Goal: Information Seeking & Learning: Learn about a topic

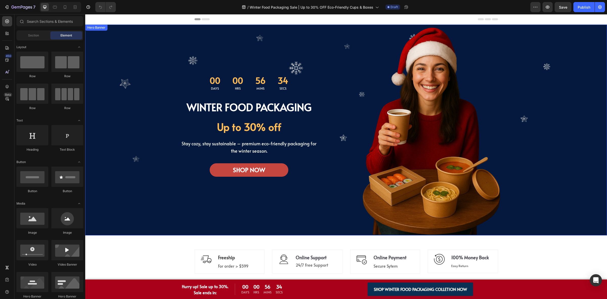
click at [128, 134] on div "Overlay" at bounding box center [346, 130] width 522 height 211
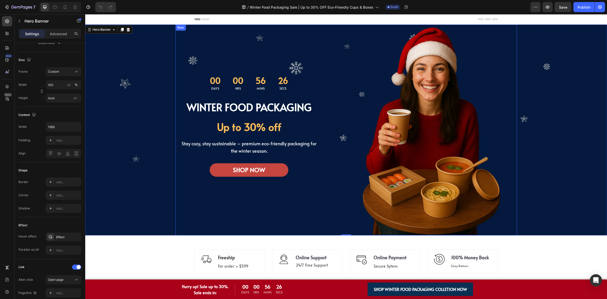
scroll to position [95, 0]
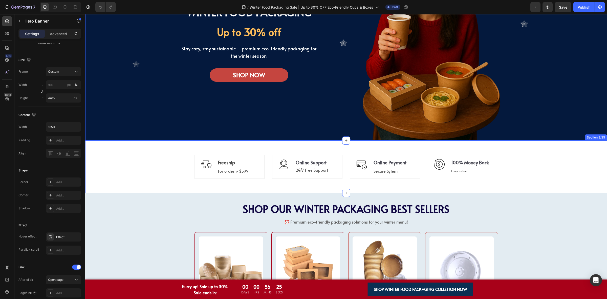
click at [101, 164] on div "Image Freeship Text block For order > $599 Text block Row Icon Online Support T…" at bounding box center [346, 166] width 522 height 36
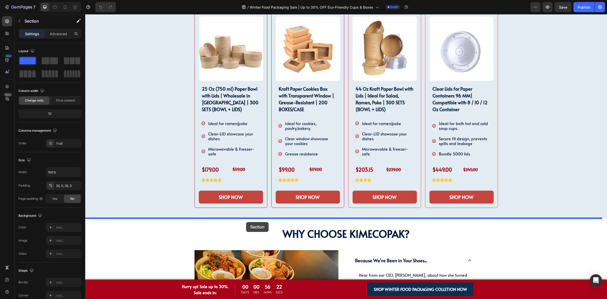
scroll to position [474, 0]
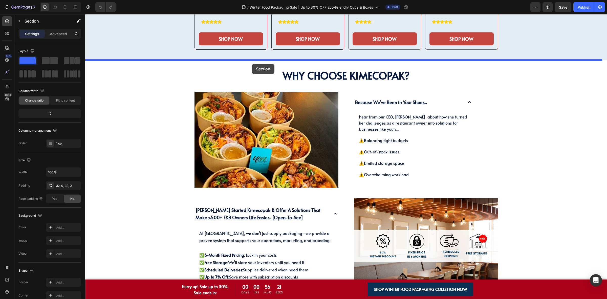
drag, startPoint x: 101, startPoint y: 161, endPoint x: 252, endPoint y: 64, distance: 178.8
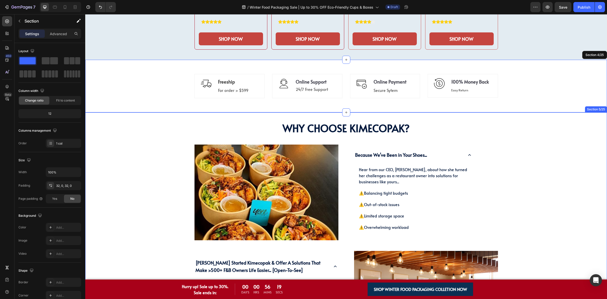
scroll to position [390, 0]
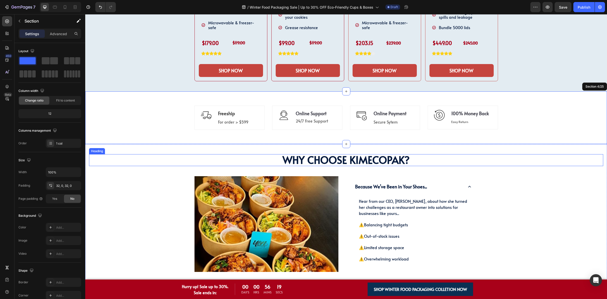
click at [139, 157] on h2 "Why Choose KimEcopak?" at bounding box center [346, 160] width 514 height 12
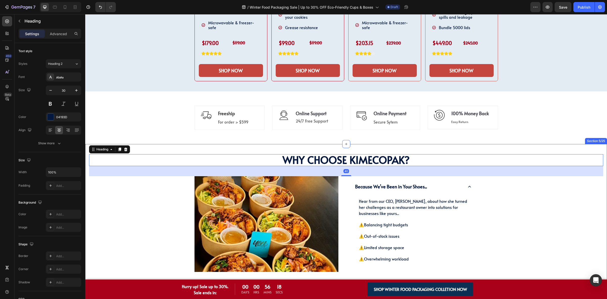
click at [153, 147] on div "Why Choose KimEcopak? Heading Why Choose KimEcopak? Heading 40 Image Because We…" at bounding box center [346, 271] width 522 height 254
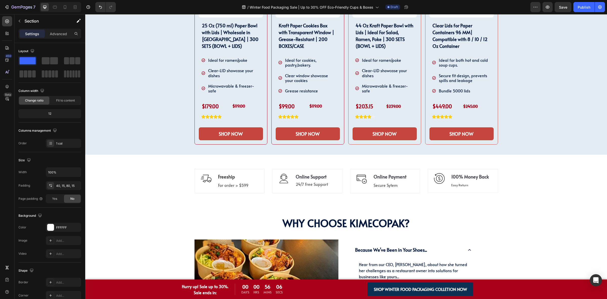
scroll to position [421, 0]
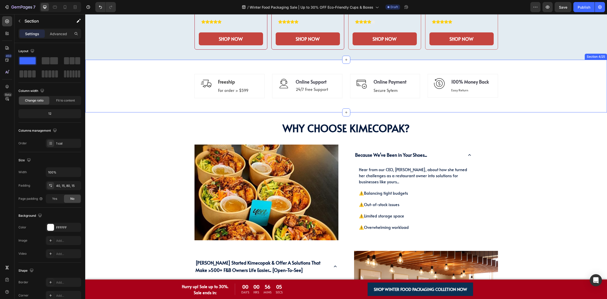
drag, startPoint x: 129, startPoint y: 89, endPoint x: 127, endPoint y: 87, distance: 3.8
click at [129, 89] on div "Image Freeship Text block For order > $599 Text block Row Icon Online Support T…" at bounding box center [346, 86] width 522 height 36
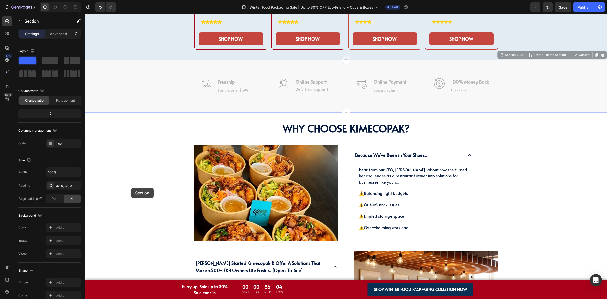
scroll to position [548, 0]
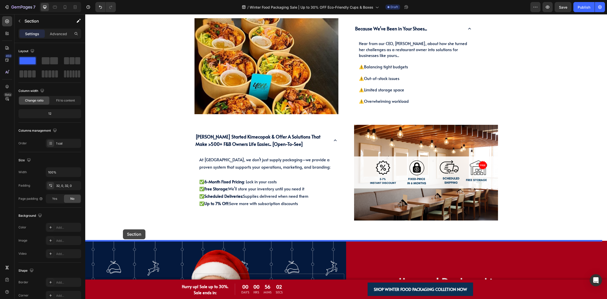
drag, startPoint x: 124, startPoint y: 83, endPoint x: 123, endPoint y: 230, distance: 146.7
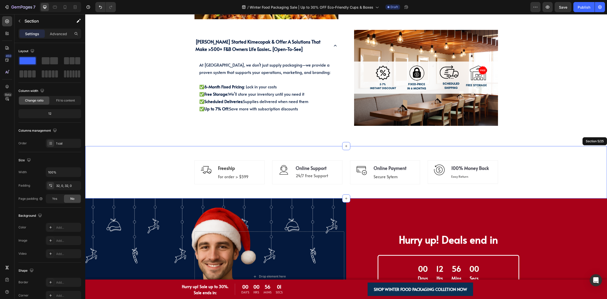
scroll to position [495, 0]
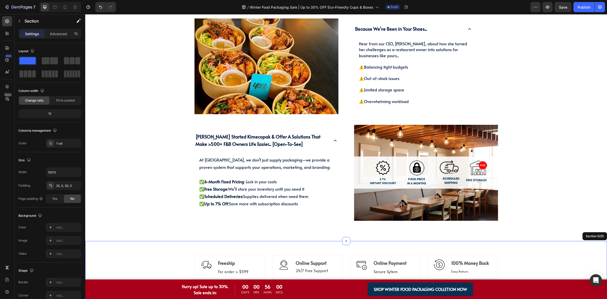
click at [131, 127] on div "Why Choose KimEcopak? Heading Why Choose KimEcopak? Heading Image Because We’ve…" at bounding box center [346, 108] width 514 height 224
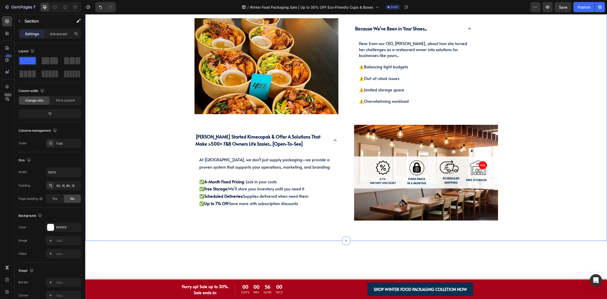
scroll to position [210, 0]
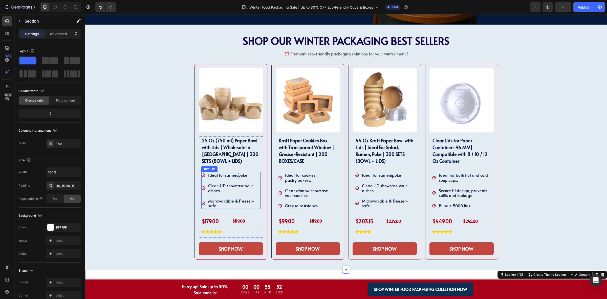
click at [228, 189] on p "Clear-LID showcase your dishes" at bounding box center [234, 188] width 52 height 10
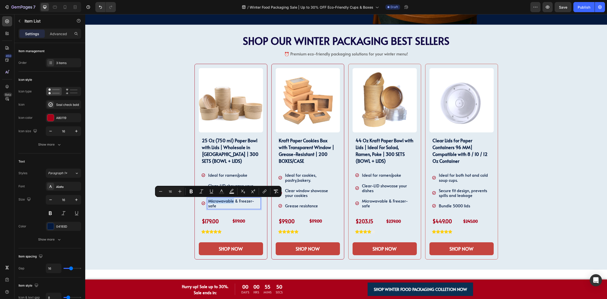
drag, startPoint x: 223, startPoint y: 192, endPoint x: 309, endPoint y: 203, distance: 87.4
click at [224, 187] on p "Clear-LID showcase your dishes" at bounding box center [234, 188] width 52 height 10
click at [214, 206] on p "Microwavable & Freezer-safe" at bounding box center [234, 203] width 52 height 10
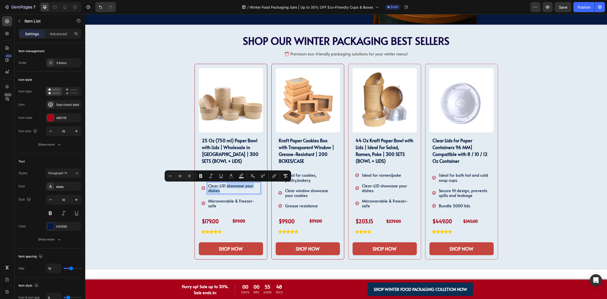
click at [224, 188] on p "Clear-LID showcase your dishes" at bounding box center [234, 188] width 52 height 10
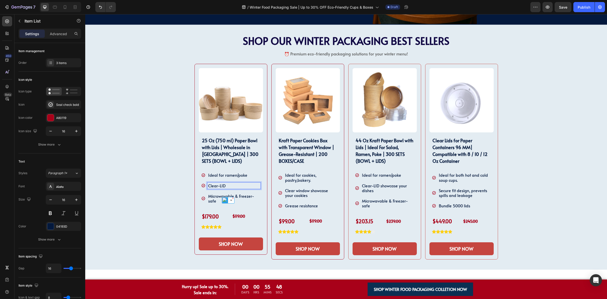
click at [238, 204] on div "Microwavable & Freezer-safe" at bounding box center [233, 198] width 53 height 11
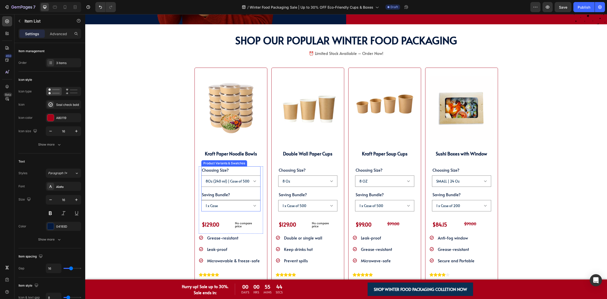
scroll to position [937, 0]
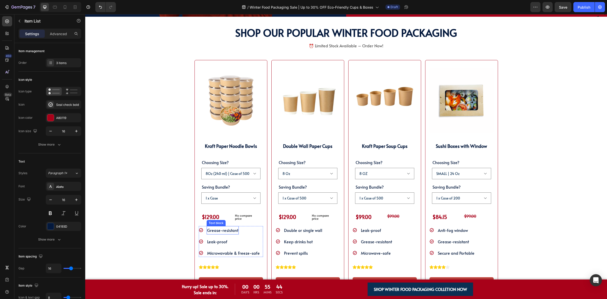
click at [224, 230] on span "Grease-resistant" at bounding box center [222, 230] width 31 height 6
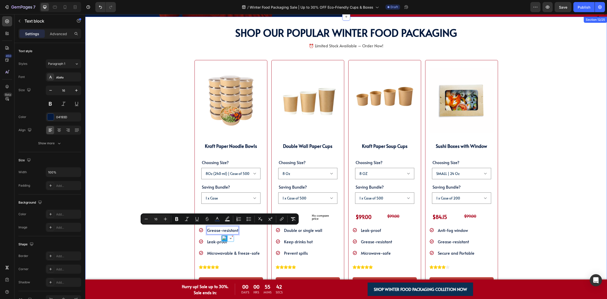
click at [139, 232] on div "SHOP WINTER PACKAGING BEST SELLER!! Heading SHOP OUR POPULAR WINTER FOOD PACKAG…" at bounding box center [345, 162] width 481 height 271
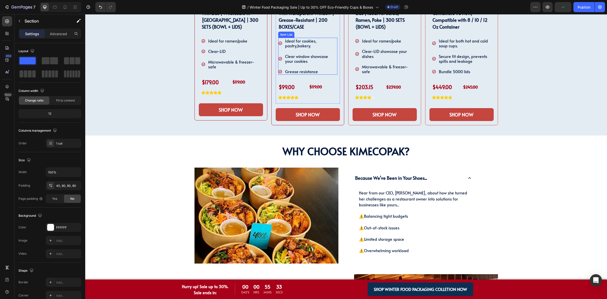
scroll to position [251, 0]
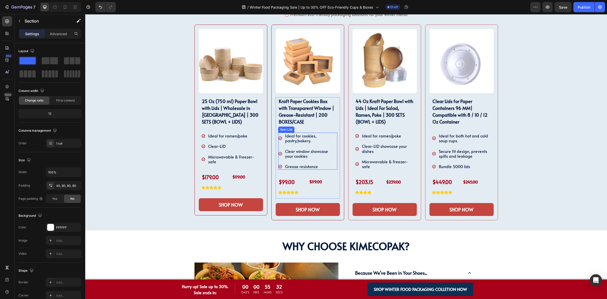
drag, startPoint x: 306, startPoint y: 137, endPoint x: 310, endPoint y: 139, distance: 4.5
click at [306, 137] on span "Ideal for cookies, pastry,bakery." at bounding box center [300, 138] width 31 height 10
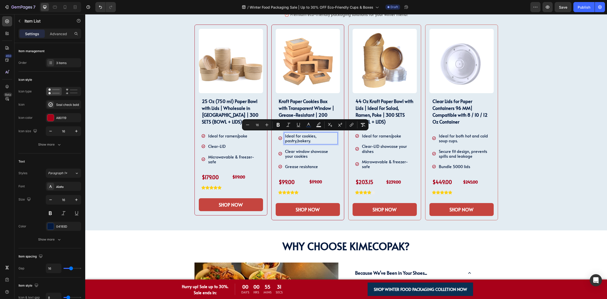
click at [311, 140] on p "Ideal for cookies, pastry,bakery." at bounding box center [311, 138] width 52 height 10
drag, startPoint x: 295, startPoint y: 141, endPoint x: 279, endPoint y: 142, distance: 15.4
click at [279, 142] on div "Ideal for cookies, pastry,bakery." at bounding box center [307, 138] width 59 height 11
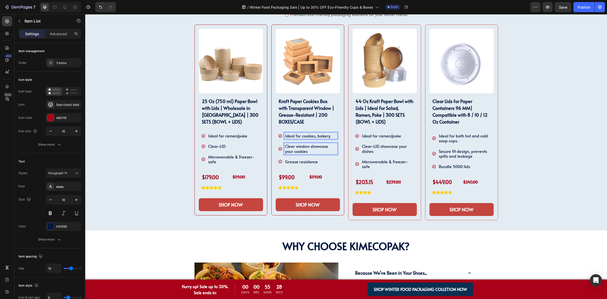
click at [315, 148] on span "Clear window showcase your cookies" at bounding box center [306, 148] width 43 height 10
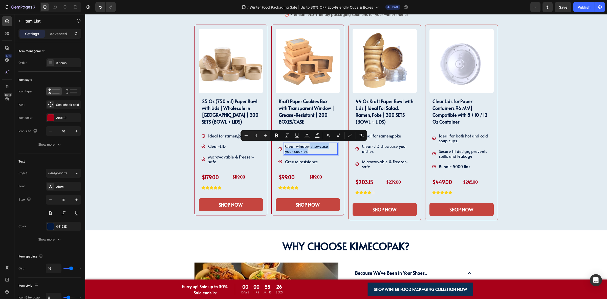
click at [306, 147] on p "Clear window showcase your cookies" at bounding box center [311, 149] width 52 height 10
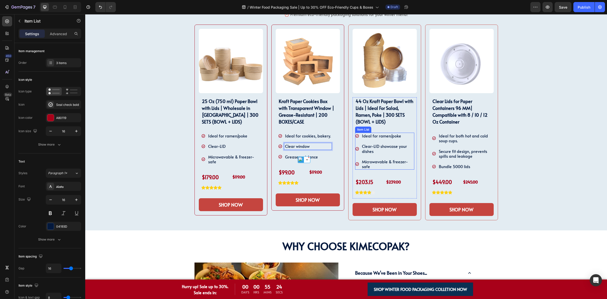
click at [367, 142] on div "Ideal for ramen/poke Clear-LID showcase your dishes Microwavable & Freezer-safe" at bounding box center [384, 151] width 59 height 37
click at [372, 149] on p "Clear-LID showcase your dishes" at bounding box center [388, 149] width 52 height 10
click at [378, 148] on p "Clear-LID showcase your dishes" at bounding box center [388, 149] width 52 height 10
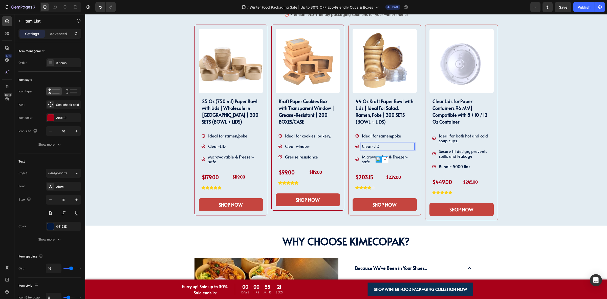
click at [395, 160] on p "Microwavable & Freezer-safe" at bounding box center [388, 159] width 52 height 10
click at [239, 157] on span "Microwavable & Freezer-safe" at bounding box center [231, 159] width 46 height 10
click at [234, 159] on p "Microwavable & Freezer-safe" at bounding box center [234, 159] width 52 height 10
click at [202, 164] on div "Microwavable & Freezer-safe" at bounding box center [230, 158] width 59 height 11
click at [253, 160] on p "Microwavable & Freezer-safe" at bounding box center [234, 159] width 52 height 10
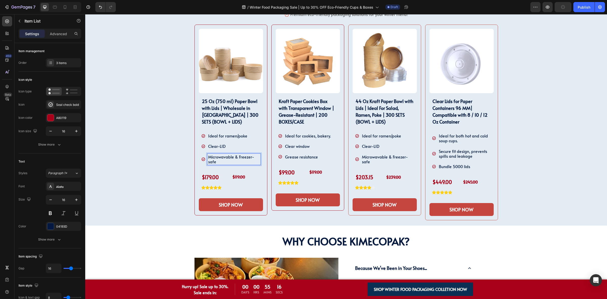
click at [259, 160] on div "25 Oz (750 ml) Paper Bowl with Lids | Wholesale in [GEOGRAPHIC_DATA] | 300 SETS…" at bounding box center [231, 145] width 64 height 96
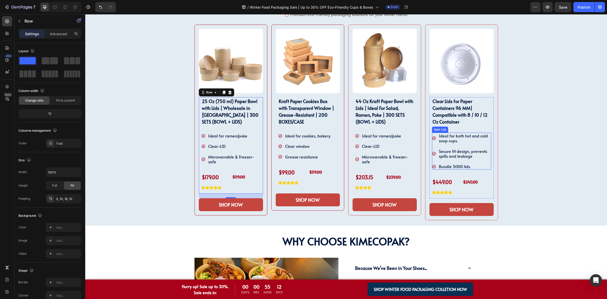
click at [444, 154] on span "Secure fit design, prevents spills and leakage" at bounding box center [463, 153] width 48 height 10
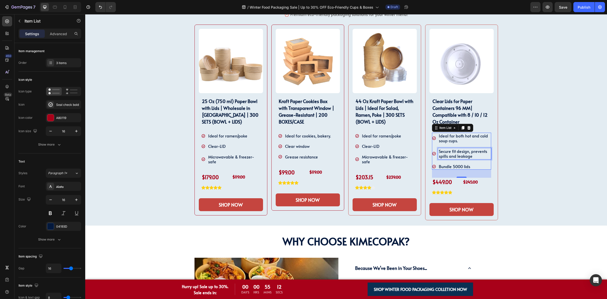
click at [444, 154] on span "Secure fit design, prevents spills and leakage" at bounding box center [463, 153] width 48 height 10
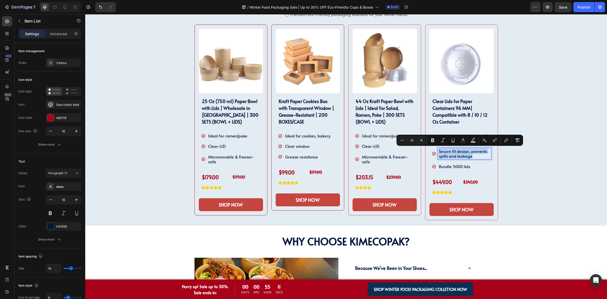
click at [476, 155] on p "Secure fit design, prevents spills and leakage" at bounding box center [465, 154] width 52 height 10
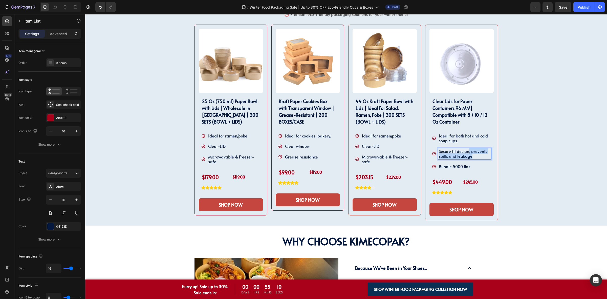
drag, startPoint x: 472, startPoint y: 156, endPoint x: 466, endPoint y: 151, distance: 7.5
click at [466, 151] on p "Secure fit design, prevents spills and leakage" at bounding box center [465, 154] width 52 height 10
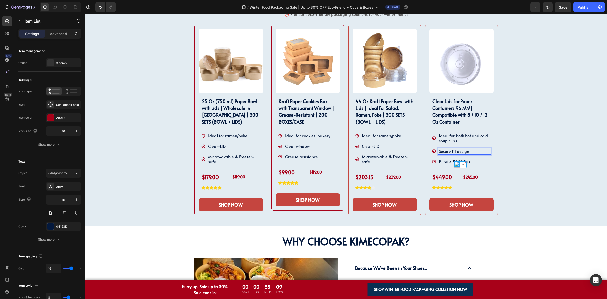
click at [451, 138] on p "Ideal for both hot and cold soup cups." at bounding box center [465, 138] width 52 height 10
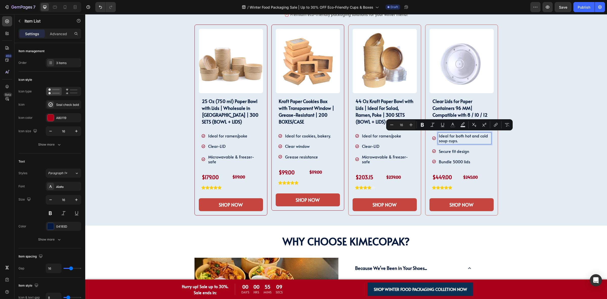
click at [461, 139] on p "Ideal for both hot and cold soup cups." at bounding box center [465, 138] width 52 height 10
drag, startPoint x: 453, startPoint y: 136, endPoint x: 463, endPoint y: 136, distance: 9.6
click at [463, 136] on p "Ideal for both hot and cold soup cups." at bounding box center [465, 138] width 52 height 10
drag, startPoint x: 468, startPoint y: 137, endPoint x: 459, endPoint y: 136, distance: 8.6
click at [459, 136] on p "Ideal for hot and cold soup cups." at bounding box center [465, 138] width 52 height 10
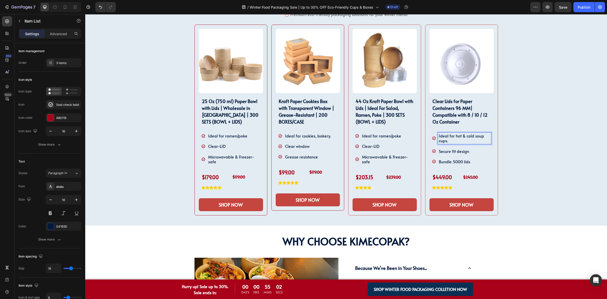
click at [474, 139] on p "Ideal for hot & cold soup cups." at bounding box center [465, 138] width 52 height 10
drag, startPoint x: 462, startPoint y: 140, endPoint x: 432, endPoint y: 140, distance: 30.1
click at [432, 140] on div "Ideal for hot & cold soup cups." at bounding box center [461, 138] width 59 height 11
click at [471, 137] on p "Ideal for hot & cold soup cups." at bounding box center [465, 138] width 52 height 10
drag, startPoint x: 449, startPoint y: 137, endPoint x: 435, endPoint y: 136, distance: 13.5
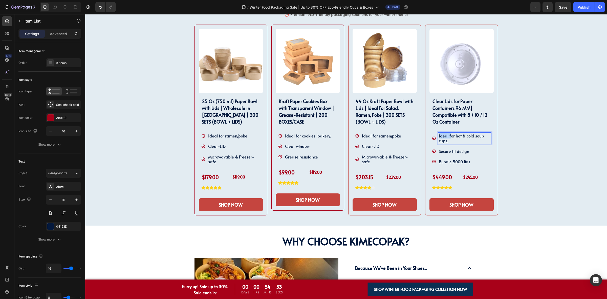
click at [438, 136] on div "Ideal for hot & cold soup cups." at bounding box center [464, 138] width 53 height 11
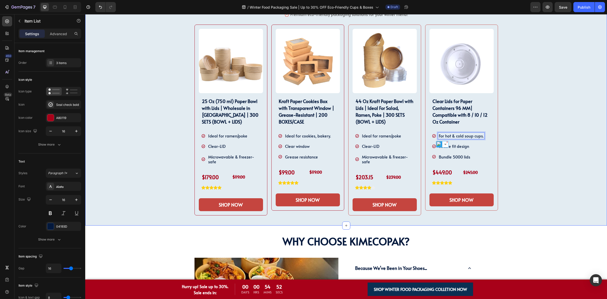
click at [542, 141] on div "SHOP OUR WINTER PACKAGING BEST SELLER!! Heading SHOP OUR WINTER PACKAGING BEST …" at bounding box center [346, 105] width 514 height 240
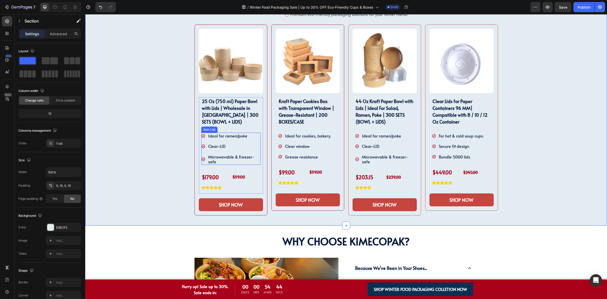
click at [228, 161] on p "Microwavable & Freezer-safe" at bounding box center [234, 159] width 52 height 10
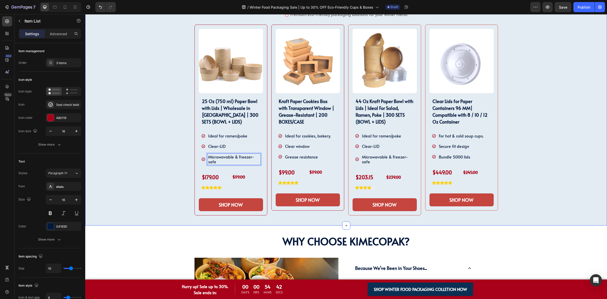
click at [557, 164] on div "SHOP OUR WINTER PACKAGING BEST SELLER!! Heading SHOP OUR WINTER PACKAGING BEST …" at bounding box center [346, 105] width 514 height 240
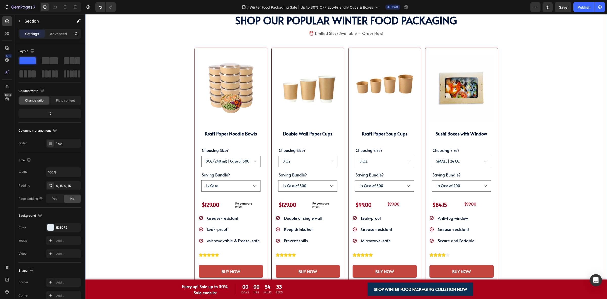
scroll to position [946, 0]
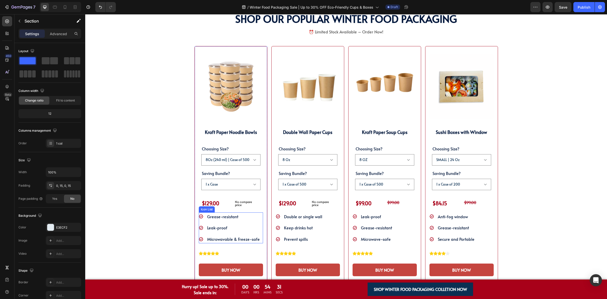
click at [257, 234] on div "Icon Grease-resistant Text block Icon Leak-proof Text block Icon Microwavable &…" at bounding box center [231, 227] width 64 height 31
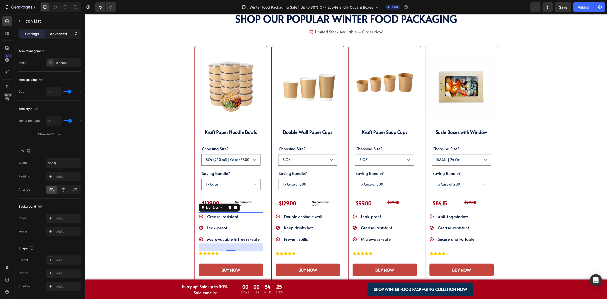
click at [59, 37] on div "Advanced" at bounding box center [58, 34] width 25 height 8
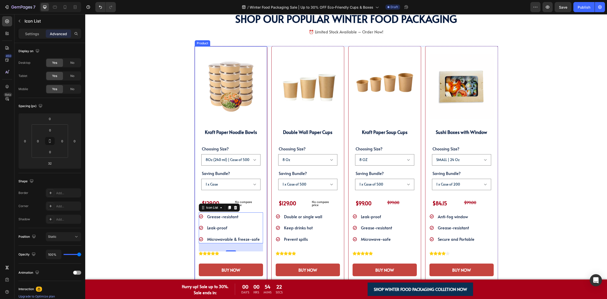
click at [195, 230] on div "(P) Images & Gallery Kraft Paper Noodle Bowls Heading Choosing Size? 8Oz (240 m…" at bounding box center [230, 165] width 73 height 238
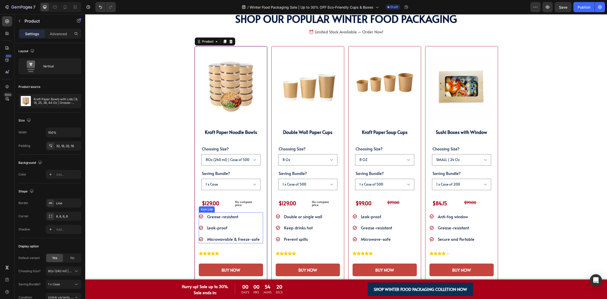
click at [203, 231] on li "Icon Leak-proof Text block" at bounding box center [229, 227] width 61 height 8
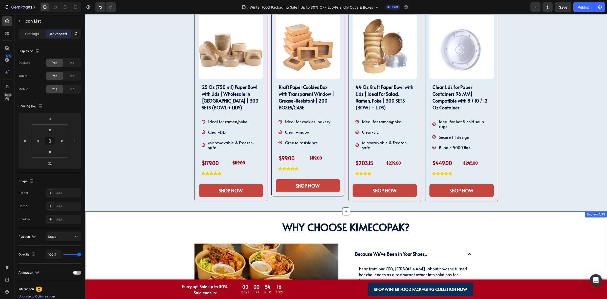
scroll to position [251, 0]
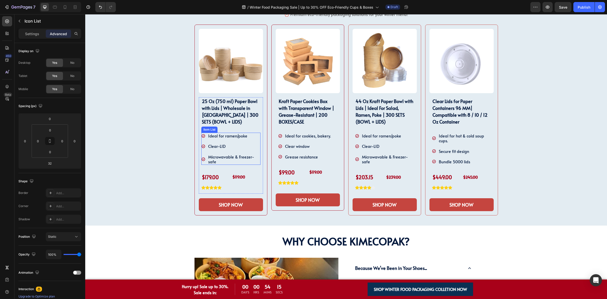
click at [203, 163] on div "Microwavable & Freezer-safe" at bounding box center [230, 158] width 59 height 11
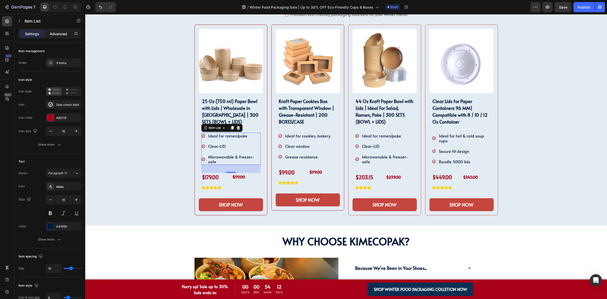
click at [54, 35] on p "Advanced" at bounding box center [58, 33] width 17 height 5
type input "100%"
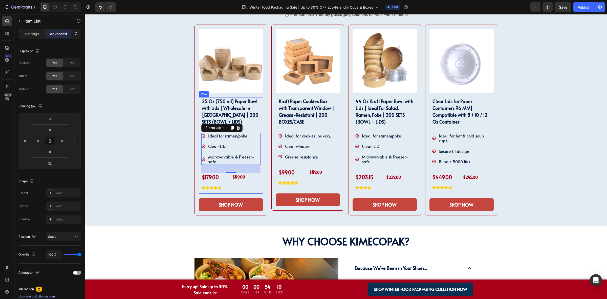
click at [199, 158] on div "25 Oz (750 ml) Paper Bowl with Lids | Wholesale in [GEOGRAPHIC_DATA] | 300 SETS…" at bounding box center [231, 145] width 64 height 96
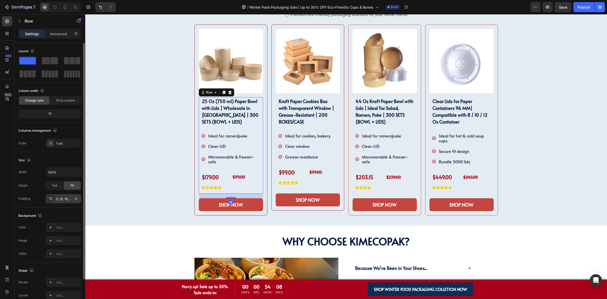
click at [63, 199] on div "0, 10, 16, 10" at bounding box center [63, 198] width 15 height 5
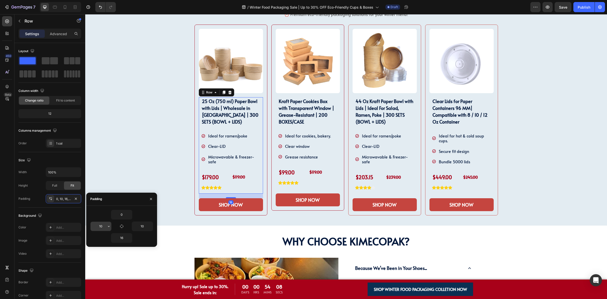
click at [105, 223] on input "10" at bounding box center [101, 226] width 21 height 9
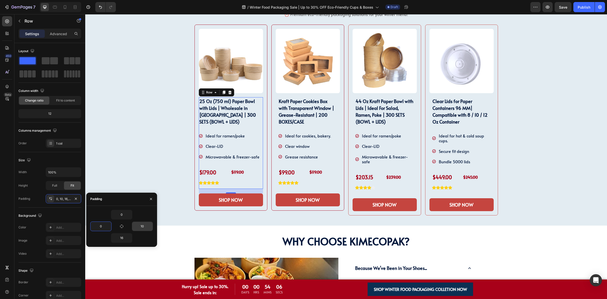
type input "0"
click at [145, 226] on input "10" at bounding box center [142, 226] width 21 height 9
type input "0"
click at [276, 155] on div "Kraft Paper Cookies Box with Transparent Window | Grease-Resistant | 200 BOXES/…" at bounding box center [308, 143] width 64 height 92
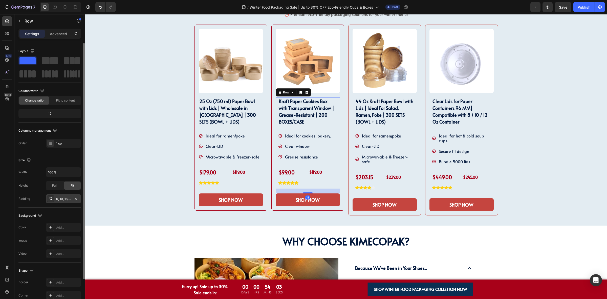
click at [62, 200] on div "0, 10, 16, 10" at bounding box center [63, 198] width 15 height 5
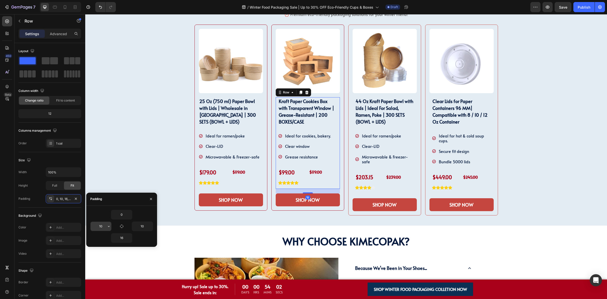
click at [106, 226] on button "button" at bounding box center [108, 226] width 5 height 9
click at [104, 227] on input "10" at bounding box center [101, 226] width 21 height 9
type input "0"
click at [144, 225] on input "10" at bounding box center [142, 226] width 21 height 9
type input "0"
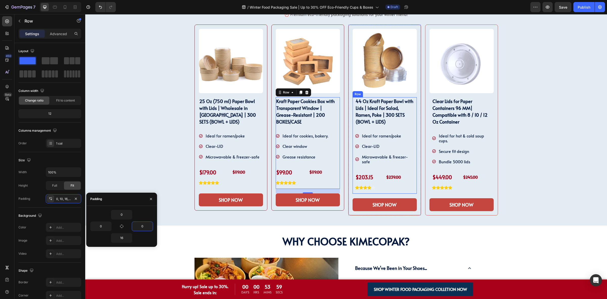
click at [353, 160] on div "44 Oz Kraft Paper Bowl with Lids | Ideal For Salad, Ramen, Poke | 300 SETS (BOW…" at bounding box center [385, 145] width 64 height 96
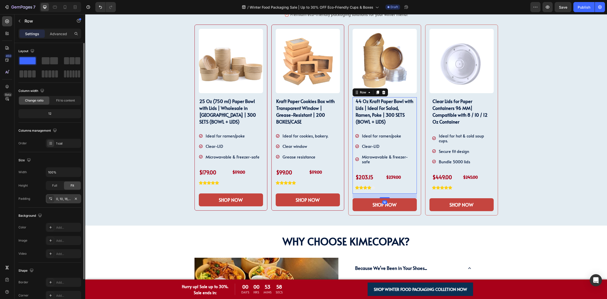
click at [61, 197] on div "0, 10, 16, 10" at bounding box center [63, 198] width 15 height 5
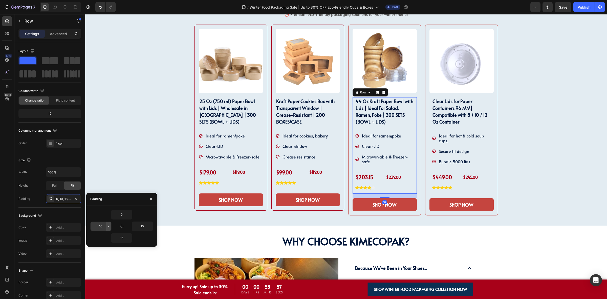
click at [106, 228] on button "button" at bounding box center [108, 226] width 5 height 9
click at [105, 228] on input "10" at bounding box center [101, 226] width 21 height 9
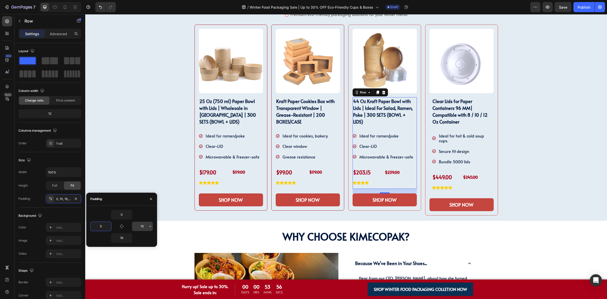
type input "0"
click at [145, 225] on input "10" at bounding box center [142, 226] width 21 height 9
type input "0"
click at [429, 161] on div "Clear Lids for Paper Containers 96 MM| Compatible with 8 / 10 / 12 Oz Container…" at bounding box center [461, 145] width 64 height 96
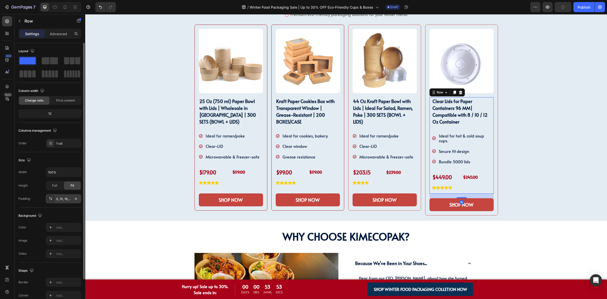
click at [66, 200] on div "0, 10, 16, 10" at bounding box center [63, 198] width 15 height 5
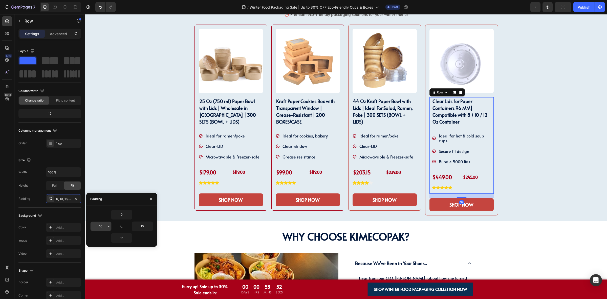
click at [108, 222] on button "button" at bounding box center [108, 226] width 5 height 9
click at [105, 224] on input "10" at bounding box center [101, 226] width 21 height 9
type input "0"
click at [144, 225] on input "10" at bounding box center [142, 226] width 21 height 9
type input "0"
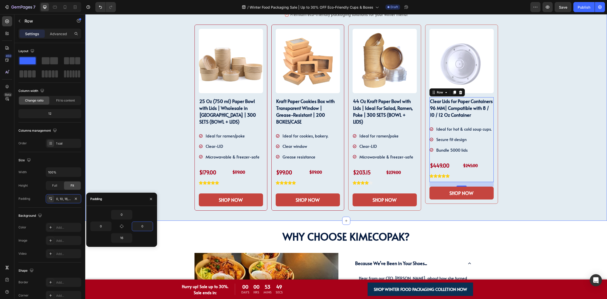
click at [526, 186] on div "SHOP OUR WINTER PACKAGING BEST SELLER!! Heading SHOP OUR WINTER PACKAGING BEST …" at bounding box center [346, 102] width 514 height 235
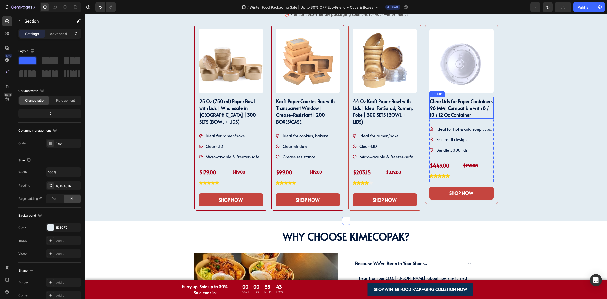
click at [484, 112] on h2 "Clear Lids for Paper Containers 96 MM| Compatible with 8 / 10 / 12 Oz Container" at bounding box center [461, 107] width 64 height 21
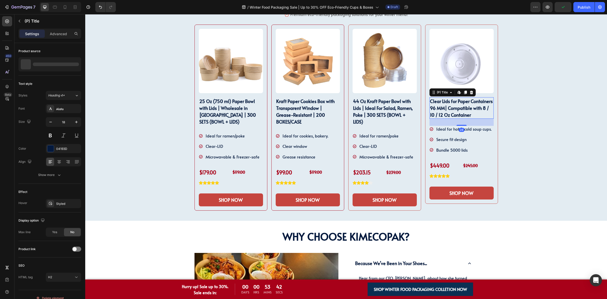
click at [531, 122] on div "SHOP OUR WINTER PACKAGING BEST SELLER!! Heading SHOP OUR WINTER PACKAGING BEST …" at bounding box center [346, 102] width 514 height 235
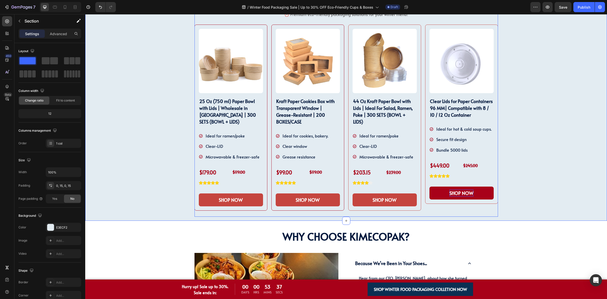
drag, startPoint x: 458, startPoint y: 207, endPoint x: 458, endPoint y: 196, distance: 10.9
click at [458, 207] on div "Product Images Clear Lids for Paper Containers 96 MM| Compatible with 8 / 10 / …" at bounding box center [461, 121] width 73 height 192
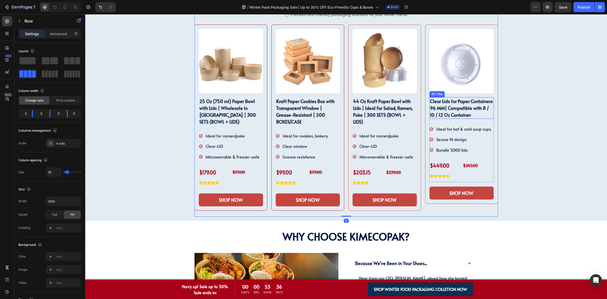
click at [474, 115] on h2 "Clear Lids for Paper Containers 96 MM| Compatible with 8 / 10 / 12 Oz Container" at bounding box center [461, 107] width 64 height 21
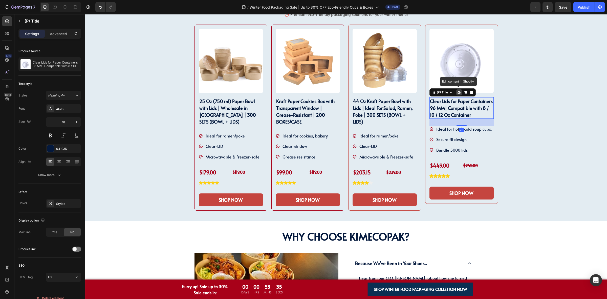
click at [459, 92] on icon at bounding box center [459, 92] width 1 height 2
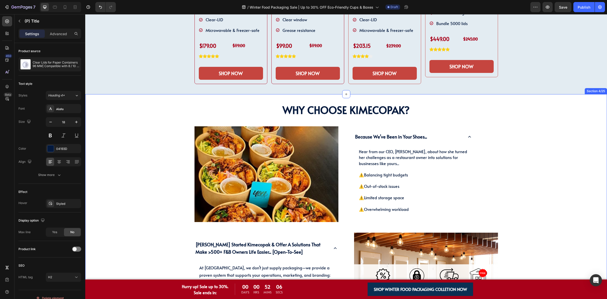
click at [169, 142] on div "Why Choose KimEcopak? Heading Why Choose KimEcopak? Heading Image Because We’ve…" at bounding box center [346, 216] width 514 height 224
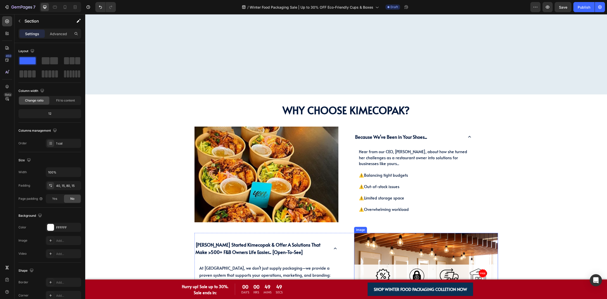
scroll to position [504, 0]
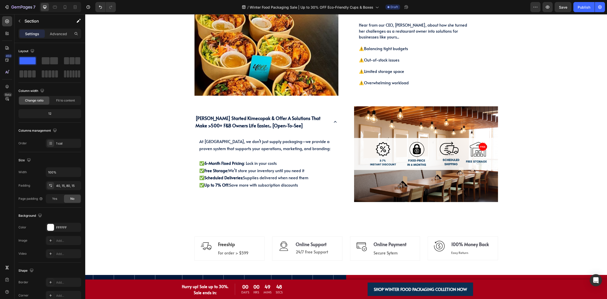
click at [137, 135] on div "Why Choose KimEcopak? Heading Why Choose KimEcopak? Heading Image Because We’ve…" at bounding box center [346, 90] width 514 height 224
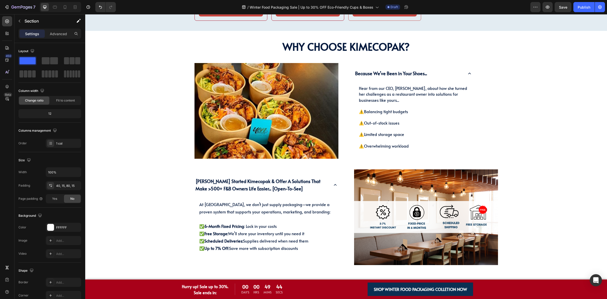
click at [515, 124] on div "Why Choose KimEcopak? Heading Why Choose KimEcopak? Heading Image Because We’ve…" at bounding box center [346, 153] width 514 height 224
click at [521, 106] on div "Why Choose KimEcopak? Heading Why Choose KimEcopak? Heading Image Because We’ve…" at bounding box center [346, 153] width 514 height 224
click at [137, 76] on div "Why Choose KimEcopak? Heading Why Choose KimEcopak? Heading Image Because We’ve…" at bounding box center [346, 153] width 514 height 224
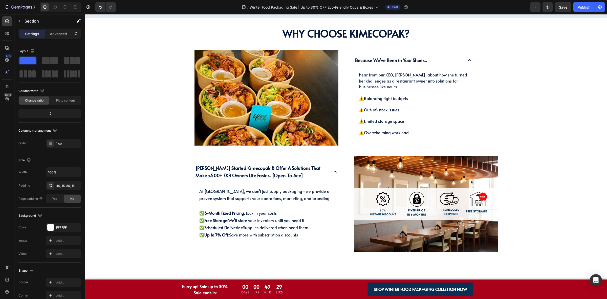
scroll to position [599, 0]
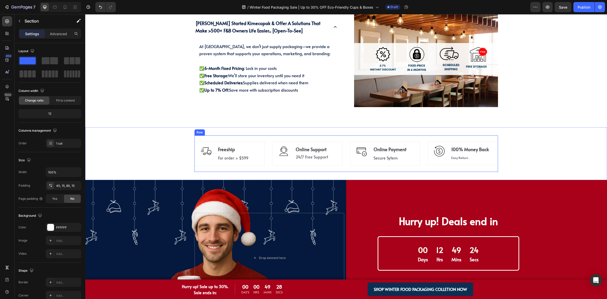
click at [420, 167] on div "Image Freeship Text block For order > $599 Text block Row Icon Online Support T…" at bounding box center [345, 153] width 303 height 36
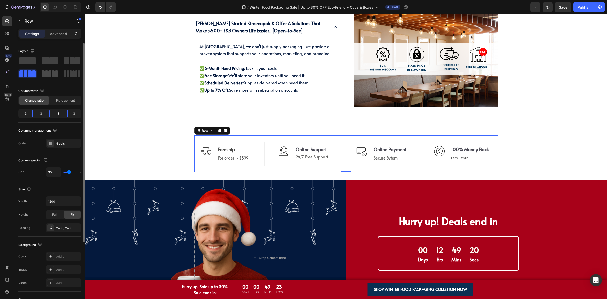
click at [78, 73] on span at bounding box center [79, 73] width 2 height 7
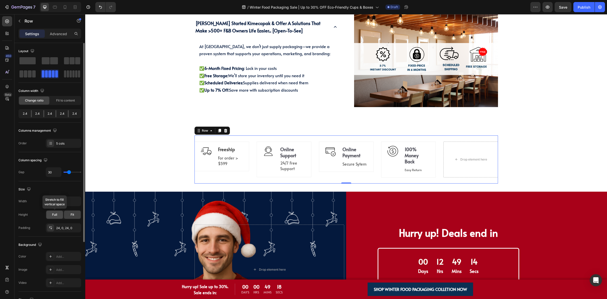
click at [56, 214] on span "Full" at bounding box center [54, 214] width 5 height 5
click at [70, 212] on div "Fit" at bounding box center [72, 214] width 17 height 8
click at [55, 202] on input "1200" at bounding box center [63, 200] width 35 height 9
click at [78, 202] on icon "button" at bounding box center [76, 201] width 5 height 5
click at [61, 222] on div "Full 100%" at bounding box center [57, 224] width 41 height 10
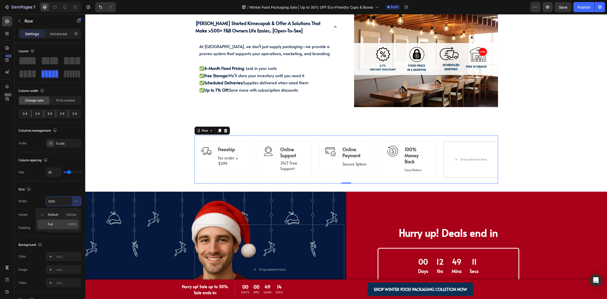
type input "100%"
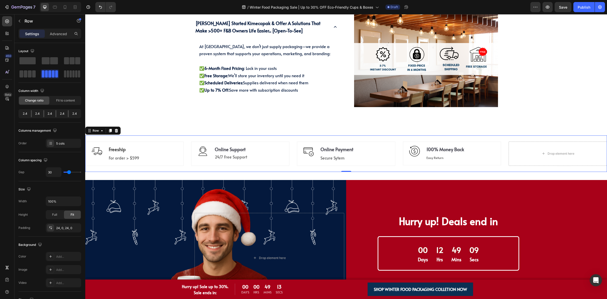
click at [261, 126] on div "Why Choose KimEcopak? Heading Why Choose KimEcopak? Heading Image Because We’ve…" at bounding box center [346, 0] width 522 height 254
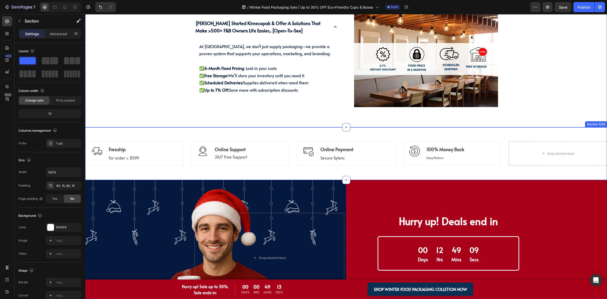
click at [455, 150] on span "100% Money Back" at bounding box center [445, 149] width 38 height 6
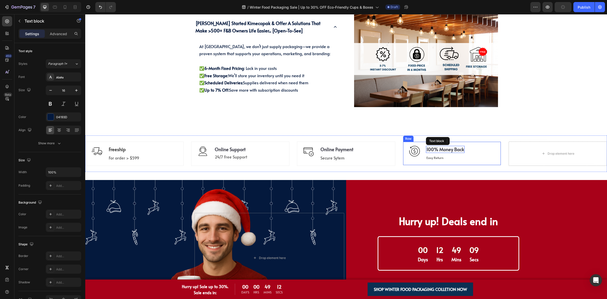
click at [471, 151] on div "Image 100% Money Back Text block Easy Return Text block Row" at bounding box center [452, 153] width 98 height 24
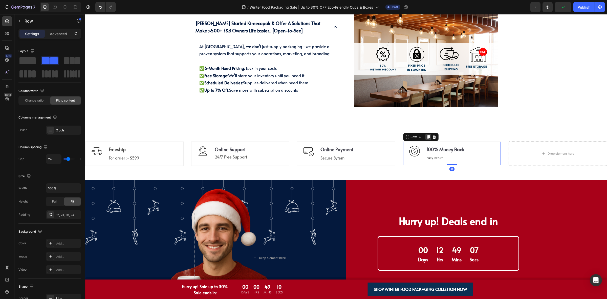
click at [427, 137] on icon at bounding box center [428, 137] width 3 height 4
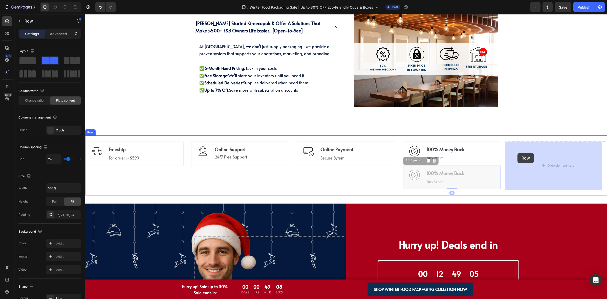
drag, startPoint x: 412, startPoint y: 163, endPoint x: 516, endPoint y: 153, distance: 103.9
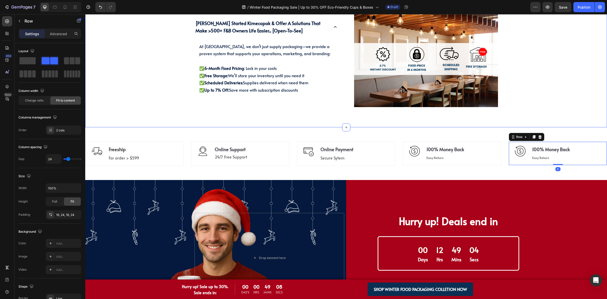
click at [474, 126] on div "Why Choose KimEcopak? Heading Why Choose KimEcopak? Heading Image Because We’ve…" at bounding box center [346, 0] width 522 height 254
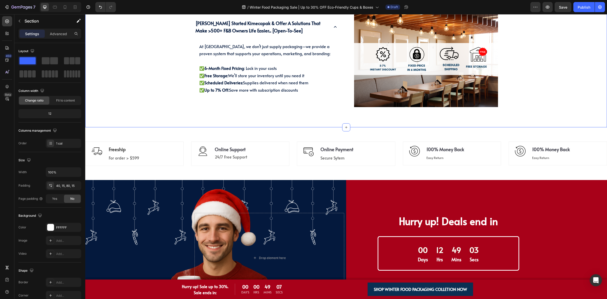
click at [146, 109] on div "Why Choose KimEcopak? Heading Why Choose KimEcopak? Heading Image Because We’ve…" at bounding box center [346, 0] width 522 height 254
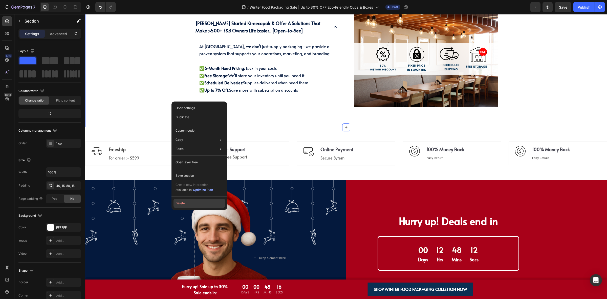
click at [204, 204] on button "Delete" at bounding box center [199, 203] width 52 height 9
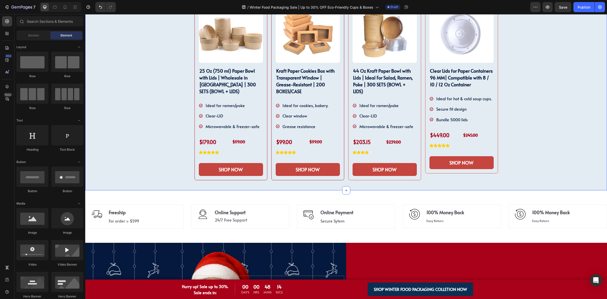
scroll to position [250, 0]
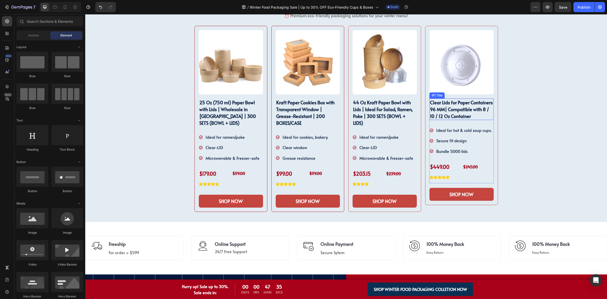
click at [437, 110] on h2 "Clear Lids for Paper Containers 96 MM| Compatible with 8 / 10 / 12 Oz Container" at bounding box center [461, 108] width 64 height 21
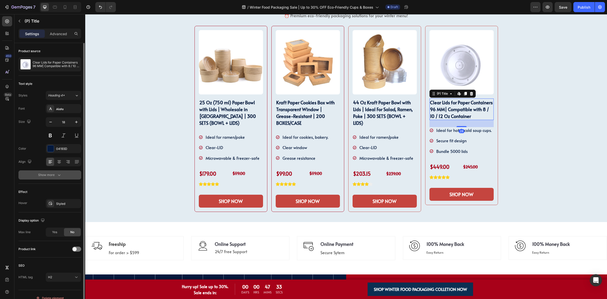
click at [64, 176] on button "Show more" at bounding box center [49, 174] width 63 height 9
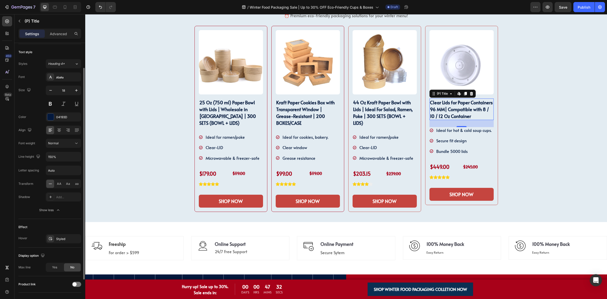
scroll to position [0, 0]
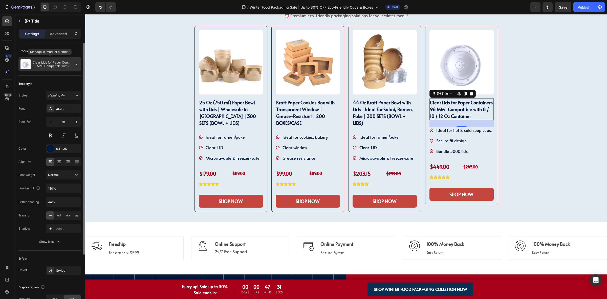
click at [59, 67] on p "Clear Lids for Paper Containers 96 MM| Compatible with 8 / 10 / 12 Oz Container" at bounding box center [56, 64] width 47 height 7
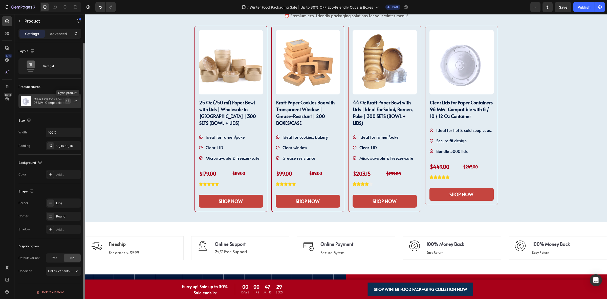
click at [68, 102] on icon "button" at bounding box center [68, 101] width 4 height 4
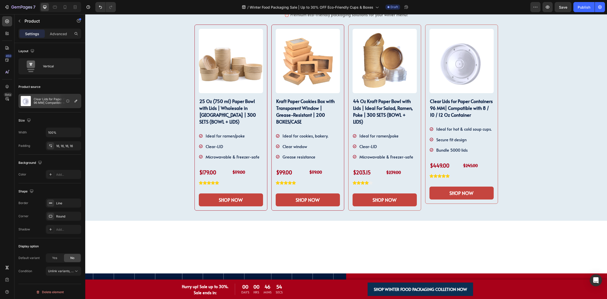
scroll to position [92, 0]
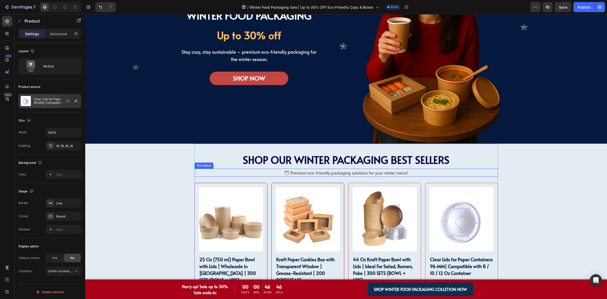
drag, startPoint x: 349, startPoint y: 173, endPoint x: 352, endPoint y: 172, distance: 3.6
click at [349, 173] on span "⏰ Premium eco-friendly packaging solutions for your winter menu!" at bounding box center [346, 173] width 124 height 6
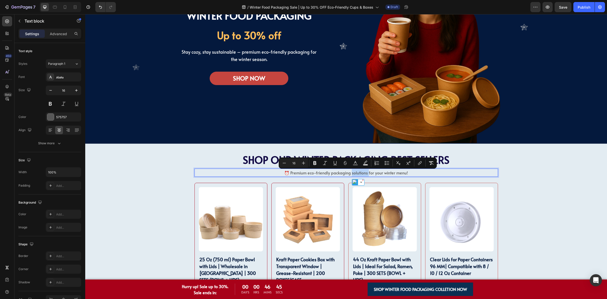
click at [296, 174] on span "⏰ Premium eco-friendly packaging solutions for your winter menu!" at bounding box center [346, 173] width 124 height 6
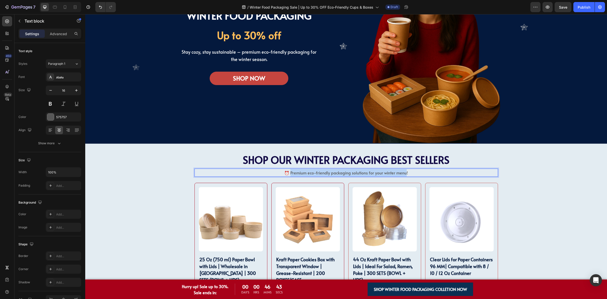
drag, startPoint x: 289, startPoint y: 174, endPoint x: 403, endPoint y: 173, distance: 113.8
click at [403, 173] on span "⏰ Premium eco-friendly packaging solutions for your winter menu!" at bounding box center [346, 173] width 124 height 6
click at [405, 174] on p "⏰ Keep Your Hot Foods Hot and Your Customers Happy!" at bounding box center [346, 172] width 302 height 7
click at [509, 170] on div "SHOP OUR WINTER PACKAGING BEST SELLER!! Heading SHOP OUR WINTER PACKAGING BEST …" at bounding box center [346, 261] width 514 height 235
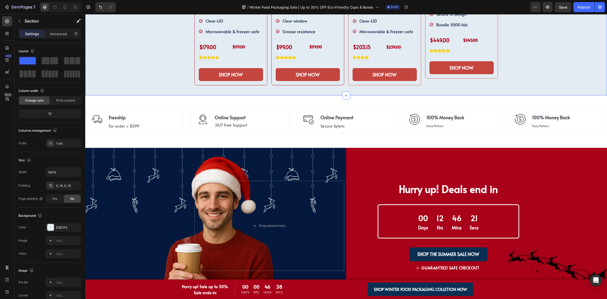
scroll to position [250, 0]
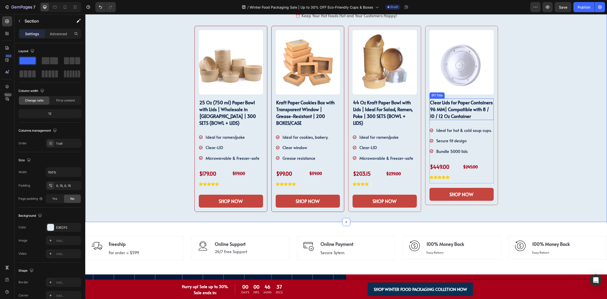
click at [453, 118] on h2 "Clear Lids for Paper Containers 96 MM| Compatible with 8 / 10 / 12 Oz Container" at bounding box center [461, 108] width 64 height 21
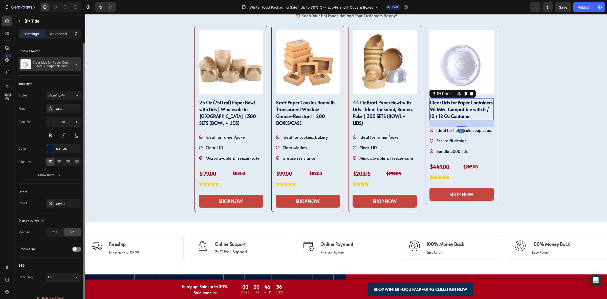
click at [70, 65] on div at bounding box center [74, 64] width 14 height 14
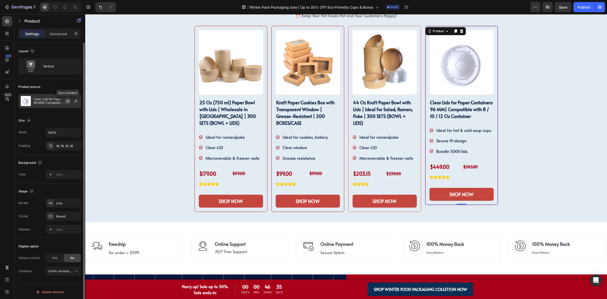
click at [69, 101] on icon "button" at bounding box center [68, 101] width 4 height 4
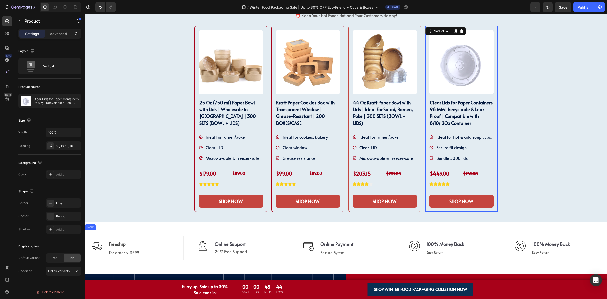
scroll to position [313, 0]
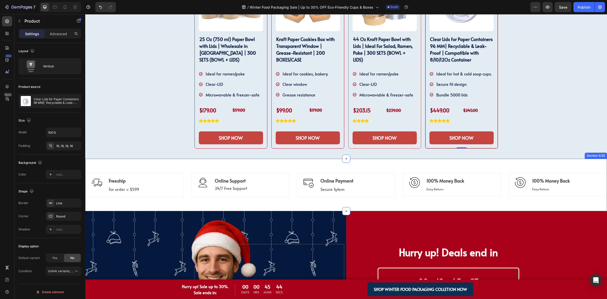
click at [154, 205] on div "Image Freeship Text block For order > $599 Text block Row Icon Online Support T…" at bounding box center [346, 185] width 522 height 53
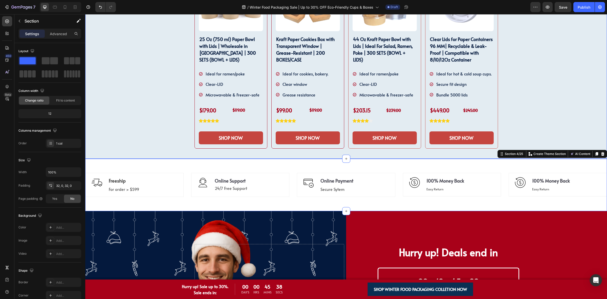
click at [152, 159] on div "Image Freeship Text block For order > $599 Text block Row Icon Online Support T…" at bounding box center [346, 185] width 522 height 53
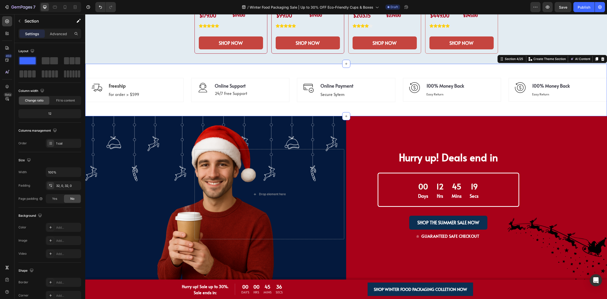
click at [183, 110] on div "Image Freeship Text block For order > $599 Text block Row Icon Online Support T…" at bounding box center [346, 90] width 522 height 53
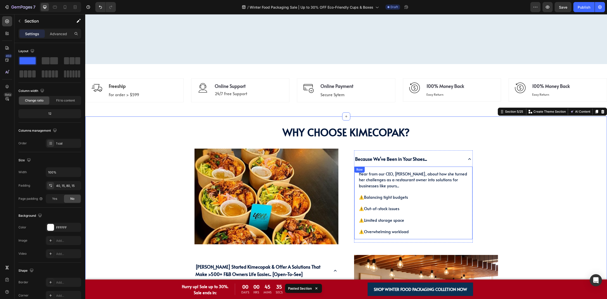
scroll to position [502, 0]
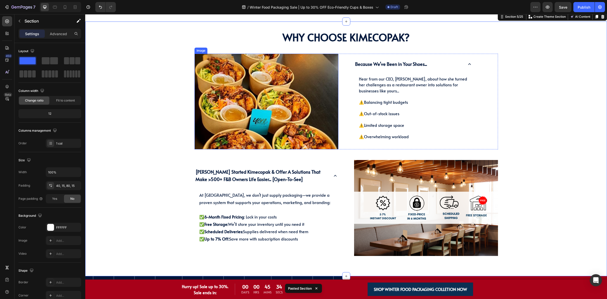
click at [333, 134] on img at bounding box center [266, 102] width 144 height 96
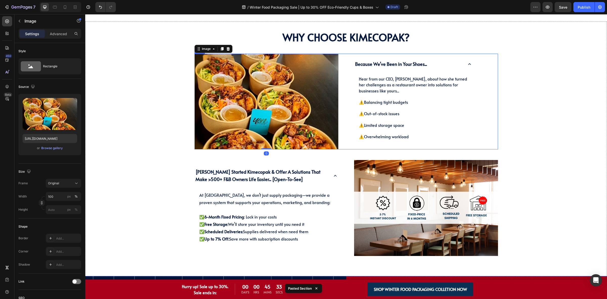
click at [342, 130] on div "Image 0 Because We’ve Been in Your Shoes... Hear from our CEO, [PERSON_NAME], a…" at bounding box center [345, 102] width 303 height 96
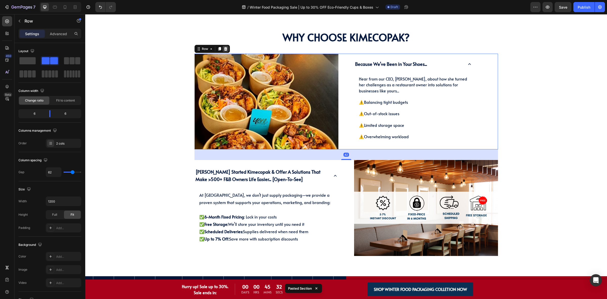
click at [224, 51] on icon at bounding box center [226, 49] width 4 height 4
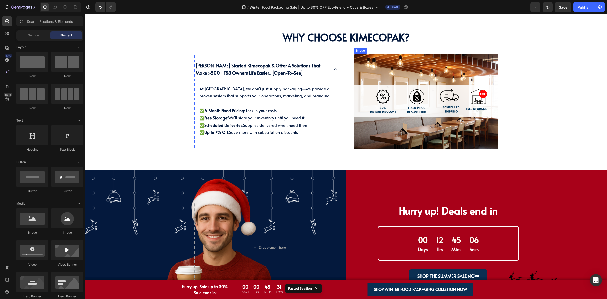
click at [528, 63] on div "Why Choose KimEcopak? Heading Why Choose KimEcopak? Heading [PERSON_NAME] start…" at bounding box center [346, 91] width 514 height 118
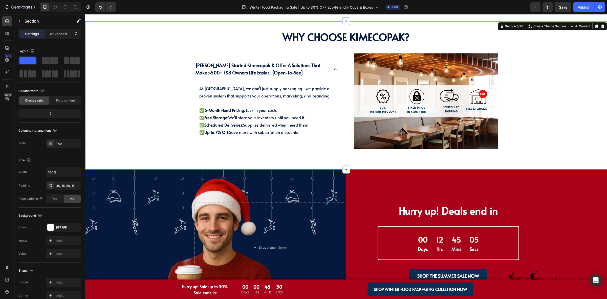
scroll to position [439, 0]
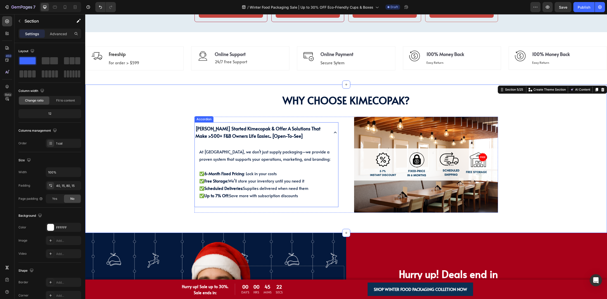
drag, startPoint x: 257, startPoint y: 137, endPoint x: 246, endPoint y: 139, distance: 11.3
click at [257, 137] on strong "[PERSON_NAME] started kimecopak & offer a solutions that make >500+ f&b owners …" at bounding box center [257, 132] width 125 height 14
click at [248, 138] on strong "[PERSON_NAME] started kimecopak & offer a solutions that make >500+ f&b owners …" at bounding box center [257, 132] width 125 height 14
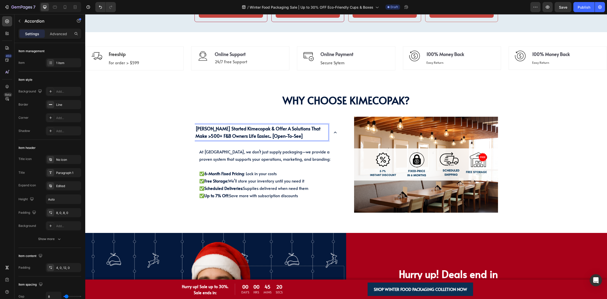
drag, startPoint x: 242, startPoint y: 137, endPoint x: 278, endPoint y: 137, distance: 36.2
click at [278, 137] on p "[PERSON_NAME] started kimecopak & offer a solutions that make >500+ f&b owners …" at bounding box center [261, 132] width 132 height 15
click at [270, 153] on span "At [GEOGRAPHIC_DATA], we don’t just supply packaging—we provide a proven system…" at bounding box center [264, 155] width 131 height 13
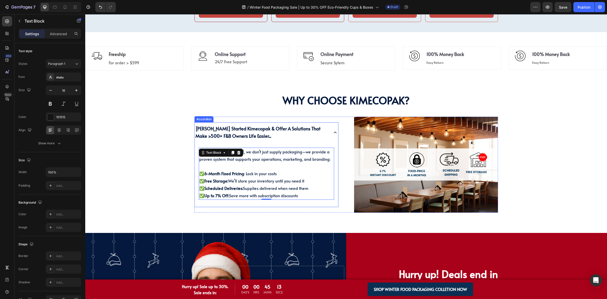
click at [231, 134] on strong "[PERSON_NAME] started kimecopak & offer a solutions that make >500+ f&b owners …" at bounding box center [257, 132] width 125 height 14
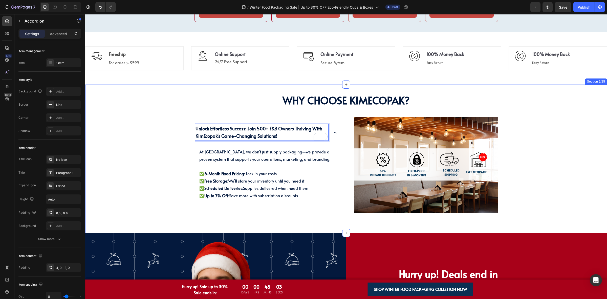
click at [180, 132] on div "Why Choose KimEcopak? Heading Why Choose KimEcopak? Heading Unlock Effortless S…" at bounding box center [346, 154] width 514 height 118
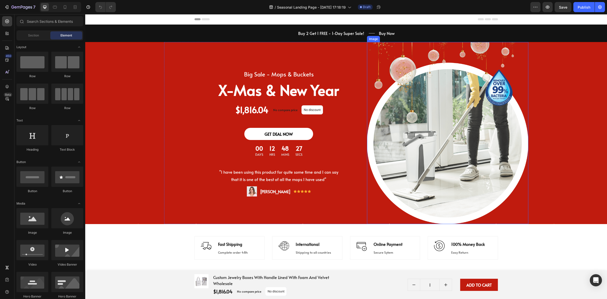
select select "9 X 9 x 3.5 cm"
select select "500 PCS"
click at [165, 202] on div "Big Sale - Mops & Buckets Text block X-Mas & New Year Heading $1,816.04 (P) Pri…" at bounding box center [346, 133] width 364 height 182
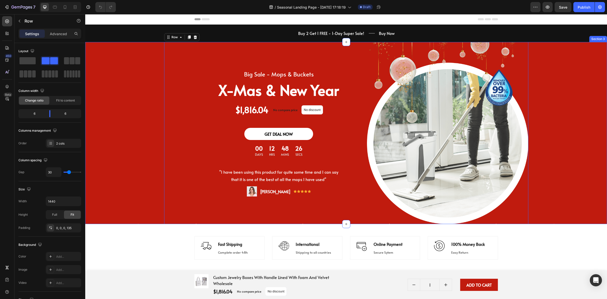
click at [140, 203] on div "Big Sale - Mops & Buckets Text block X-Mas & New Year Heading $1,816.04 (P) Pri…" at bounding box center [346, 133] width 522 height 182
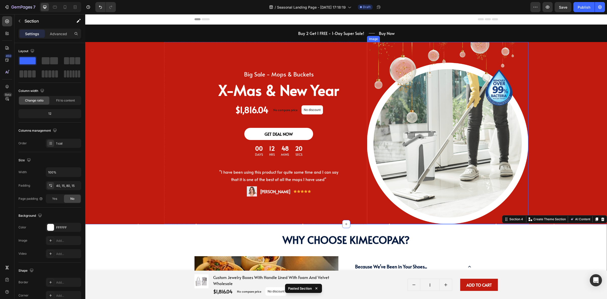
click at [411, 77] on img at bounding box center [447, 133] width 161 height 182
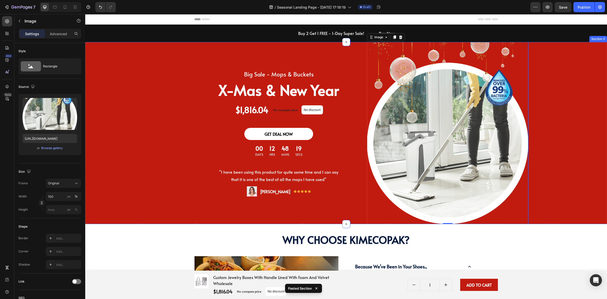
click at [152, 99] on div "Big Sale - Mops & Buckets Text block X-Mas & New Year Heading $1,816.04 (P) Pri…" at bounding box center [346, 133] width 522 height 182
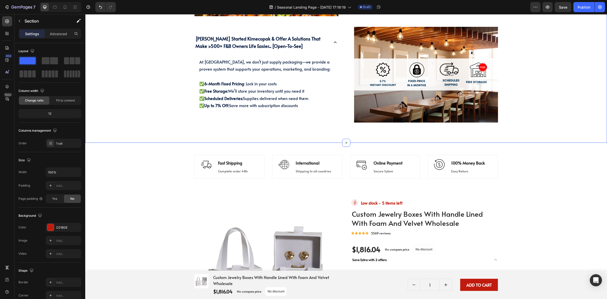
select select "9 X 9 x 3.5 cm"
select select "500 PCS"
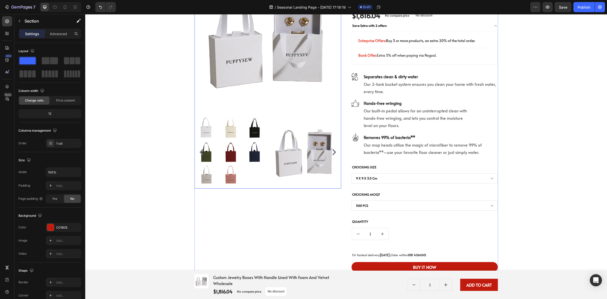
scroll to position [411, 0]
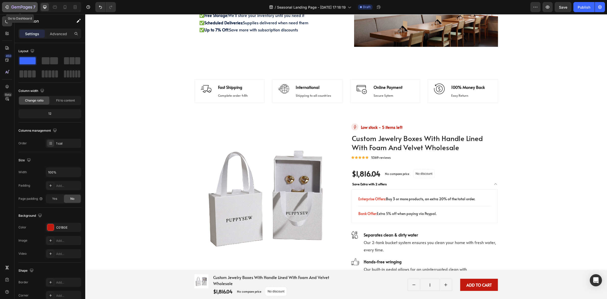
click at [12, 5] on icon "button" at bounding box center [21, 7] width 21 height 4
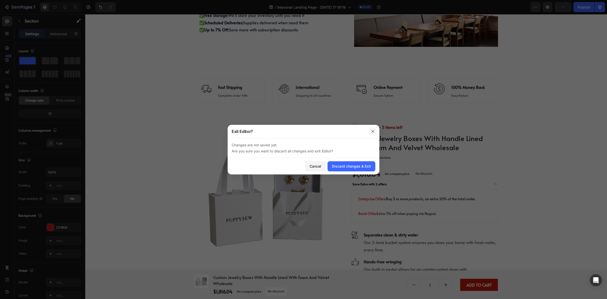
drag, startPoint x: 373, startPoint y: 131, endPoint x: 438, endPoint y: 9, distance: 138.2
click at [373, 131] on icon "button" at bounding box center [373, 131] width 4 height 4
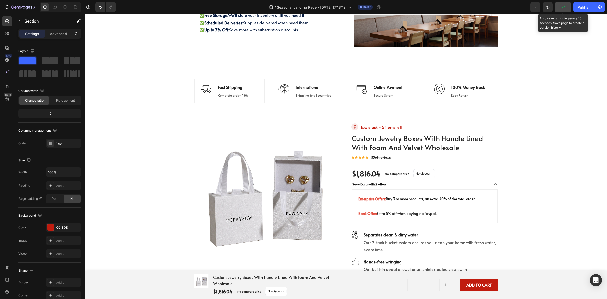
click at [563, 8] on icon "button" at bounding box center [562, 7] width 5 height 5
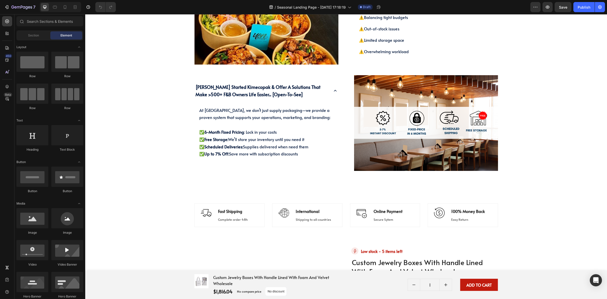
select select "9 X 9 x 3.5 cm"
select select "500 PCS"
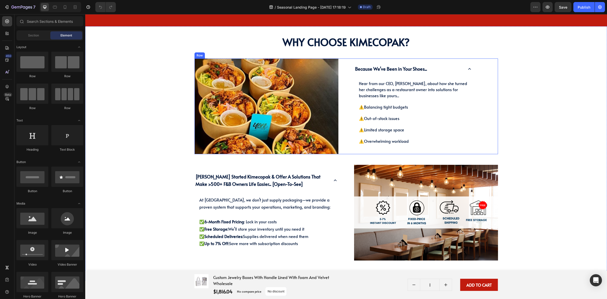
scroll to position [253, 0]
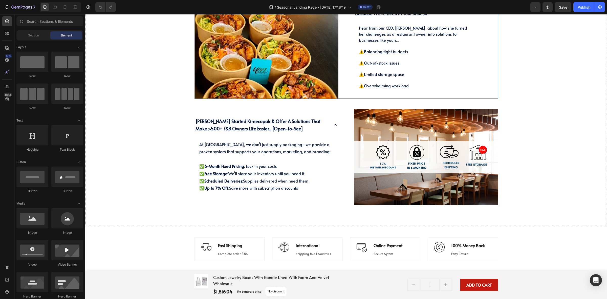
select select "9 X 9 x 3.5 cm"
select select "500 PCS"
click at [143, 181] on div "Why Choose KimEcopak? Heading Why Choose KimEcopak? Heading Image Because We’ve…" at bounding box center [346, 93] width 514 height 224
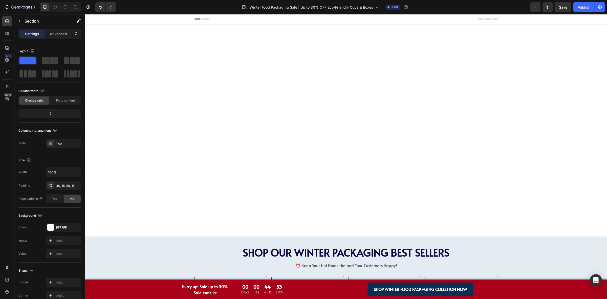
scroll to position [439, 0]
